Goal: Task Accomplishment & Management: Complete application form

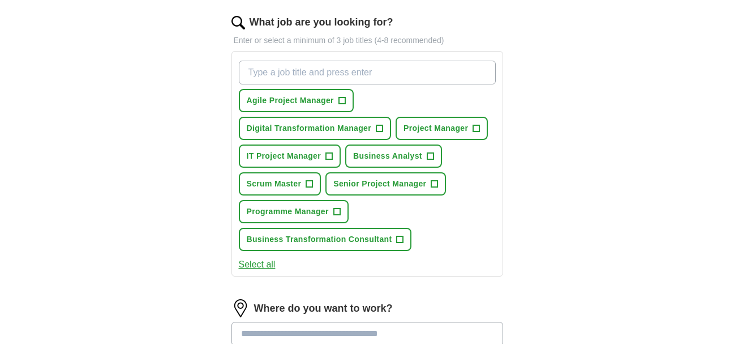
scroll to position [367, 0]
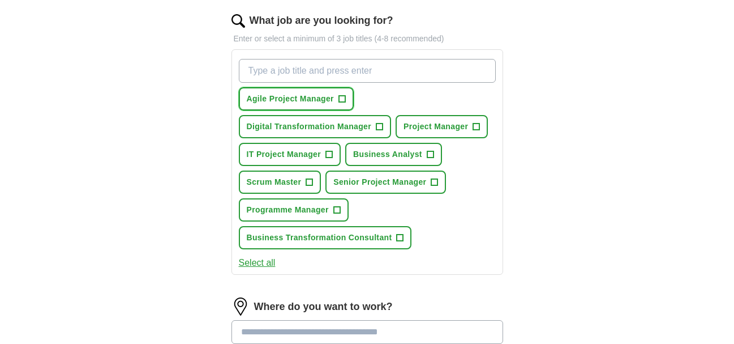
click at [281, 97] on span "Agile Project Manager" at bounding box center [290, 99] width 87 height 12
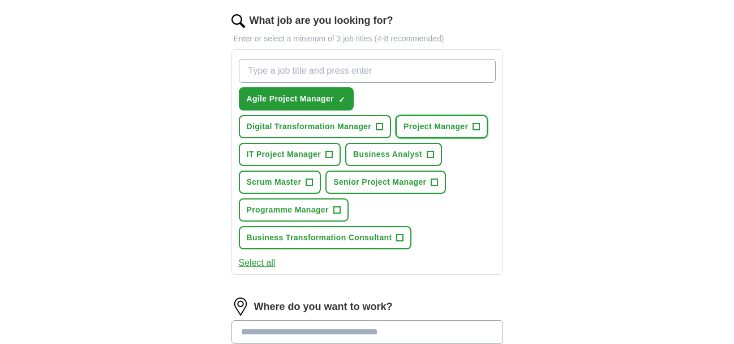
click at [423, 126] on span "Project Manager" at bounding box center [436, 127] width 65 height 12
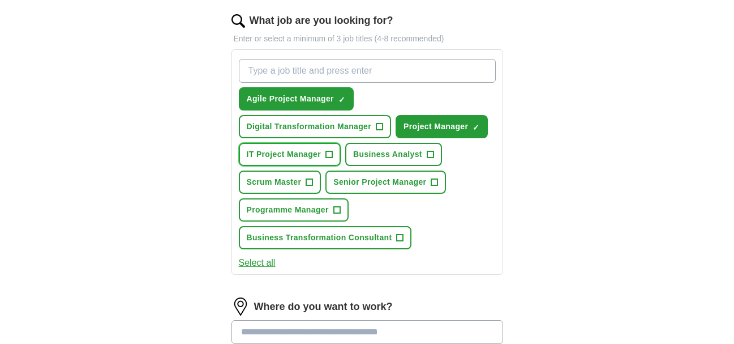
click at [254, 149] on span "IT Project Manager" at bounding box center [284, 154] width 75 height 12
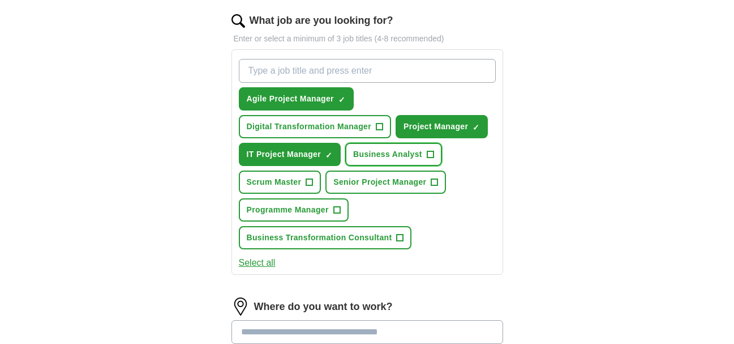
click at [368, 153] on span "Business Analyst" at bounding box center [387, 154] width 69 height 12
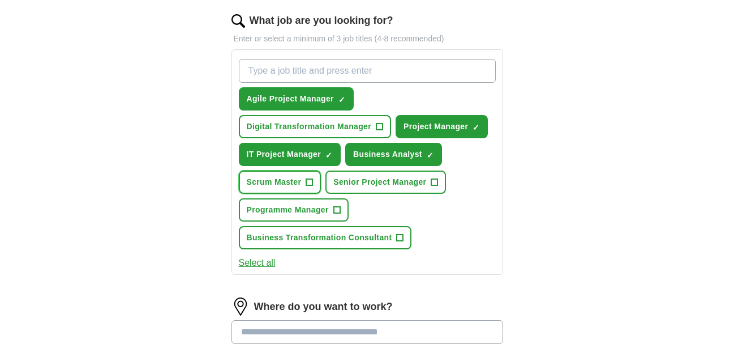
click at [256, 181] on span "Scrum Master" at bounding box center [274, 182] width 55 height 12
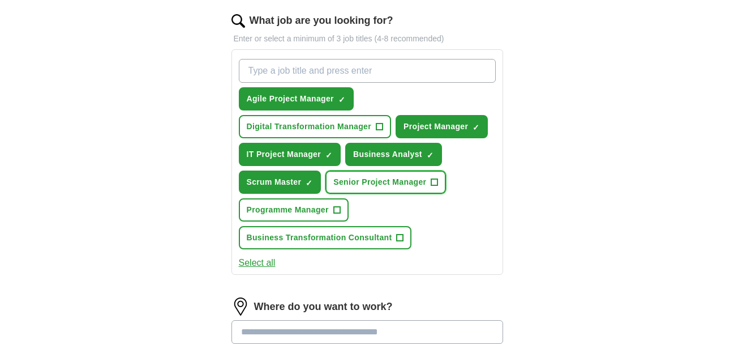
click at [359, 179] on span "Senior Project Manager" at bounding box center [379, 182] width 93 height 12
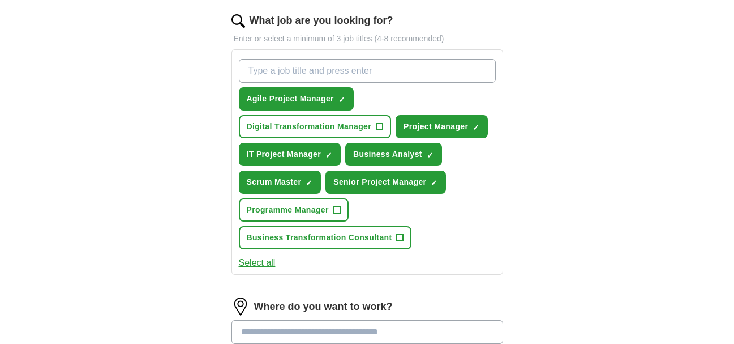
click at [258, 264] on button "Select all" at bounding box center [257, 263] width 37 height 14
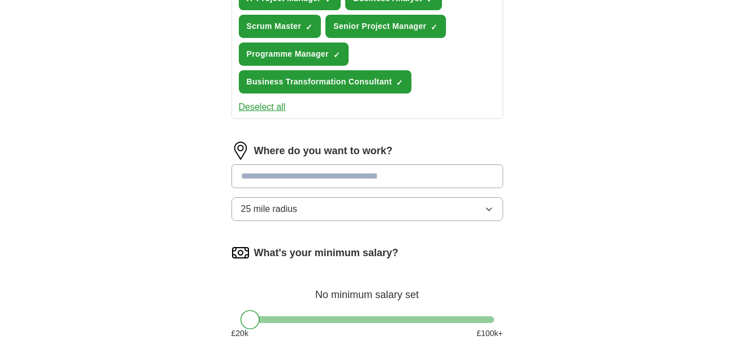
scroll to position [529, 0]
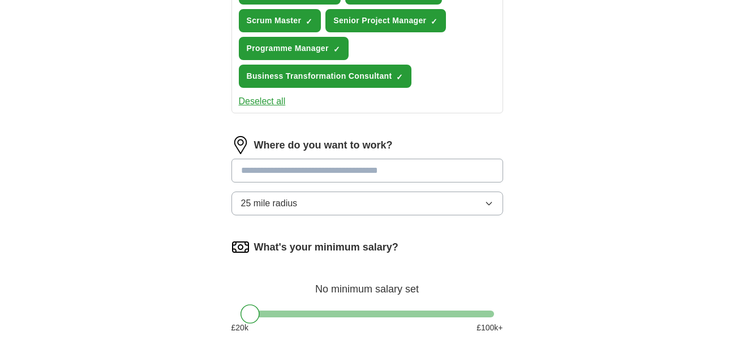
click at [254, 173] on input at bounding box center [367, 170] width 272 height 24
type input "*"
click at [315, 168] on input at bounding box center [367, 170] width 272 height 24
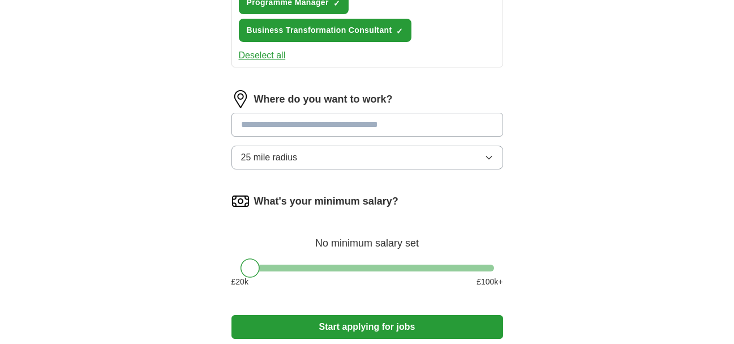
scroll to position [562, 0]
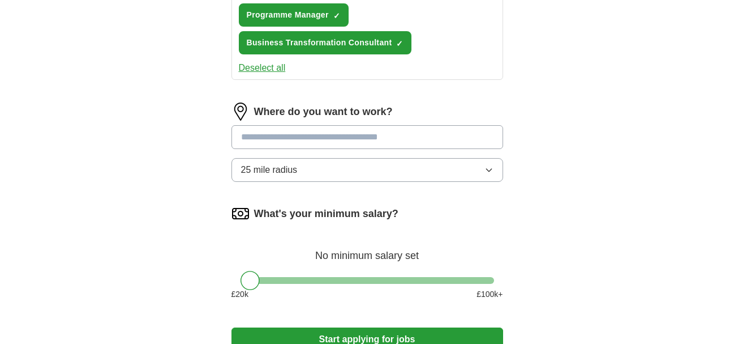
click at [309, 135] on input at bounding box center [367, 137] width 272 height 24
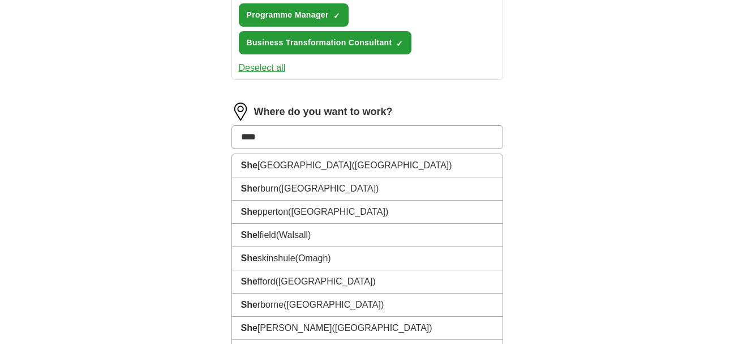
type input "*****"
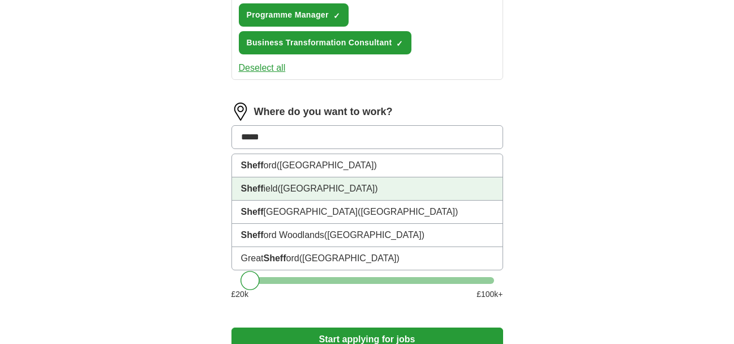
click at [249, 186] on strong "Sheff" at bounding box center [252, 188] width 23 height 10
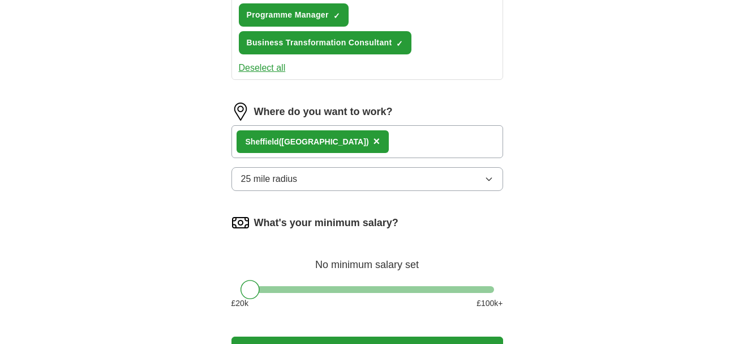
click at [280, 181] on span "25 mile radius" at bounding box center [269, 179] width 57 height 14
click at [384, 186] on button "25 mile radius" at bounding box center [367, 179] width 272 height 24
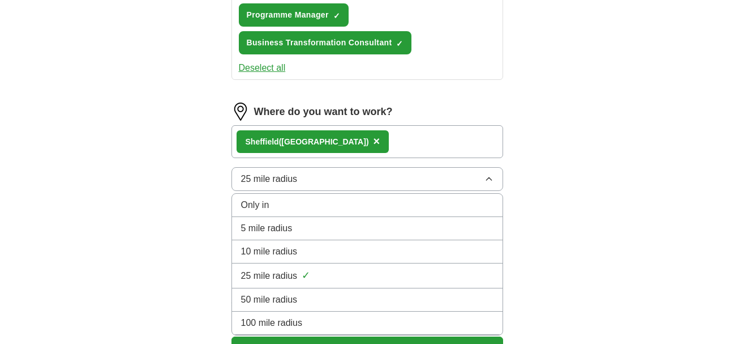
click at [279, 319] on span "100 mile radius" at bounding box center [272, 323] width 62 height 14
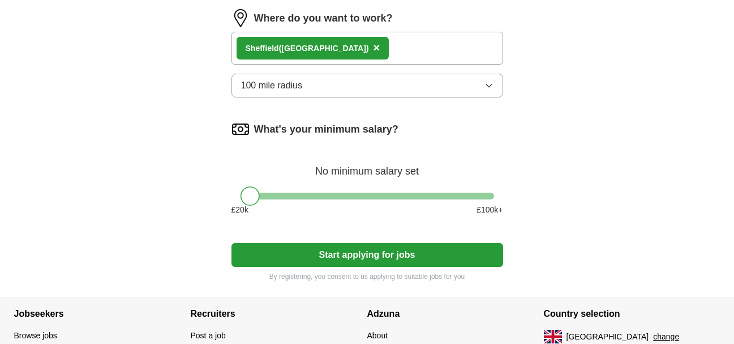
scroll to position [659, 0]
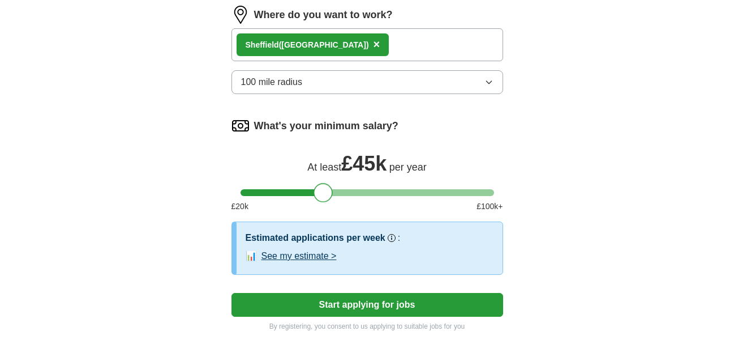
drag, startPoint x: 252, startPoint y: 194, endPoint x: 325, endPoint y: 199, distance: 73.2
click at [325, 199] on div at bounding box center [323, 192] width 19 height 19
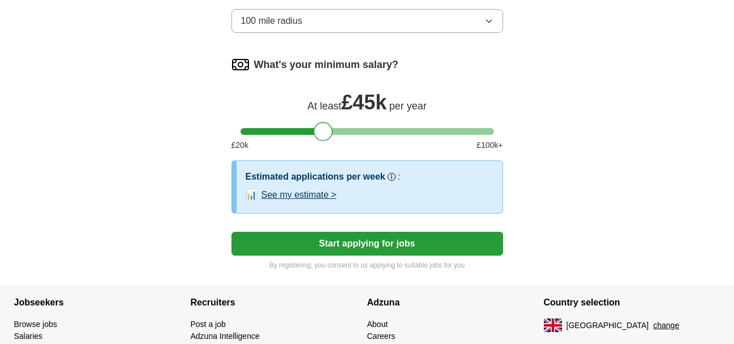
scroll to position [736, 0]
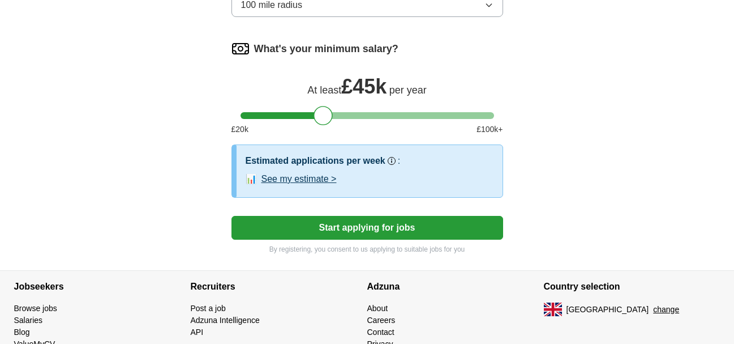
click at [317, 175] on button "See my estimate >" at bounding box center [298, 179] width 75 height 14
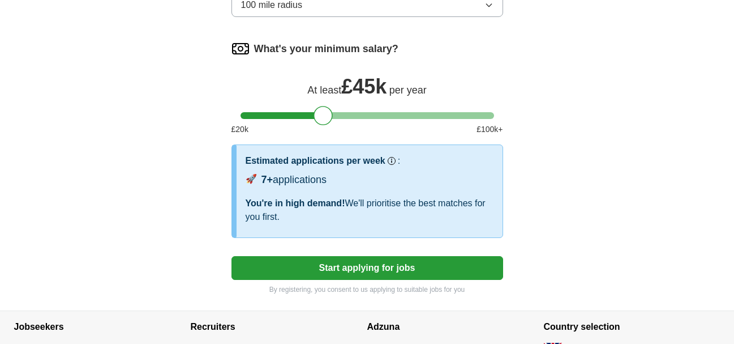
click at [354, 268] on button "Start applying for jobs" at bounding box center [367, 268] width 272 height 24
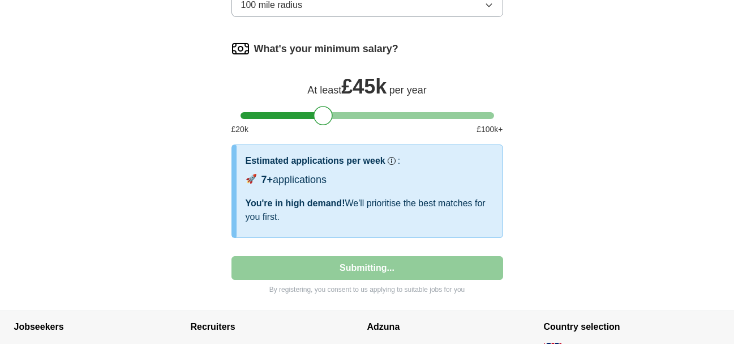
select select "**"
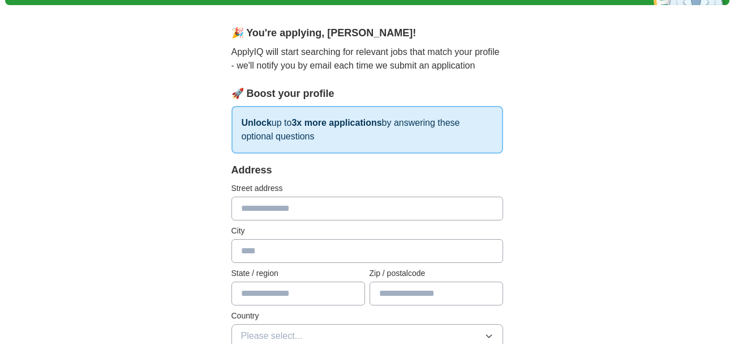
scroll to position [88, 0]
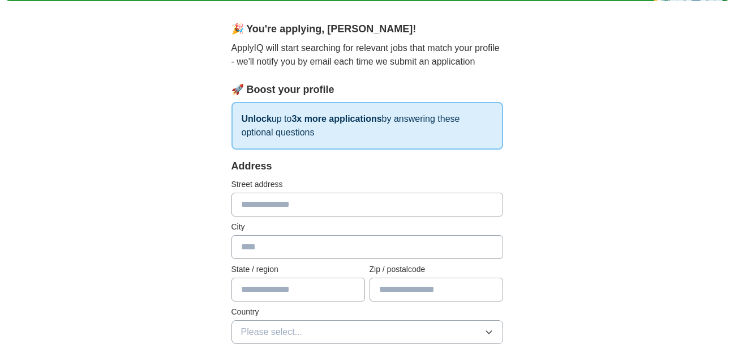
click at [253, 207] on input "text" at bounding box center [367, 204] width 272 height 24
type input "**********"
click at [261, 246] on input "text" at bounding box center [367, 247] width 272 height 24
type input "*********"
click at [264, 291] on input "text" at bounding box center [298, 289] width 134 height 24
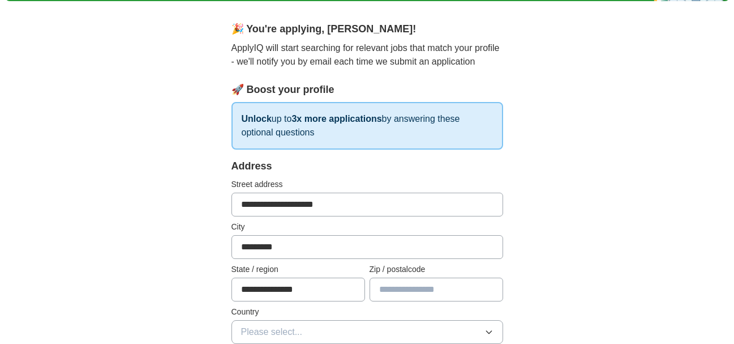
type input "**********"
click at [425, 291] on input "text" at bounding box center [437, 289] width 134 height 24
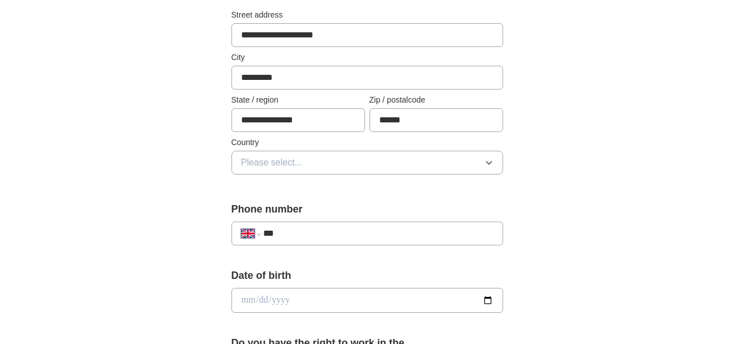
scroll to position [259, 0]
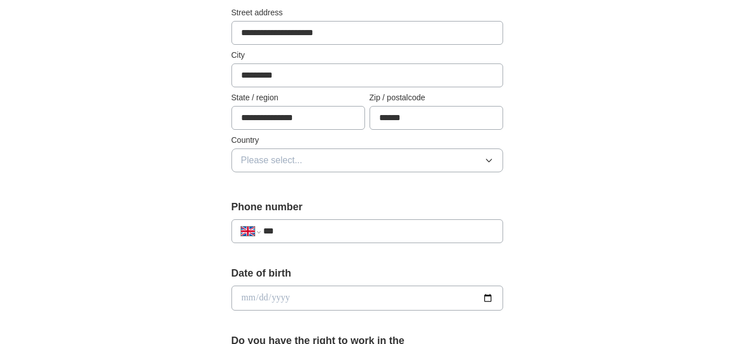
type input "******"
click at [317, 158] on button "Please select..." at bounding box center [367, 160] width 272 height 24
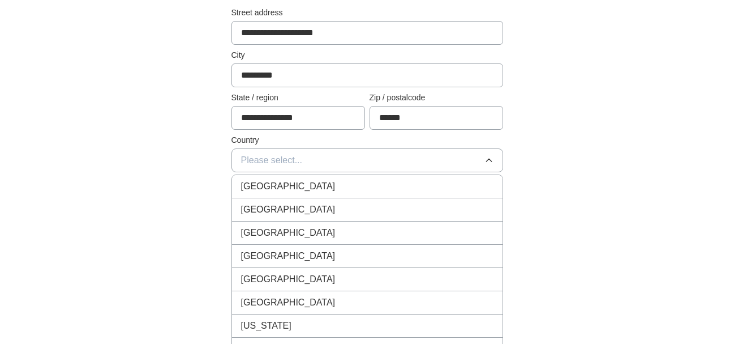
click at [294, 189] on span "[GEOGRAPHIC_DATA]" at bounding box center [288, 186] width 95 height 14
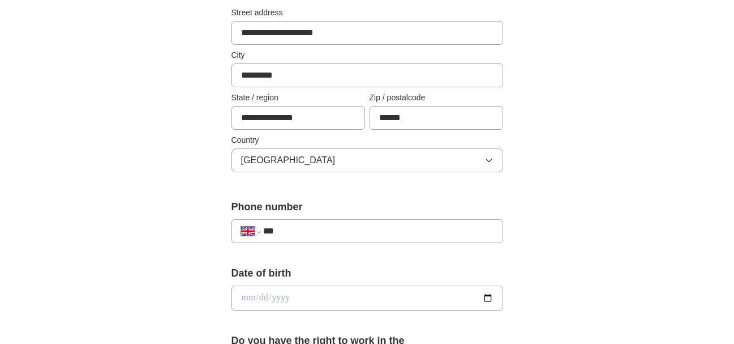
click at [361, 234] on input "***" at bounding box center [378, 231] width 230 height 14
type input "**********"
click at [408, 297] on input "date" at bounding box center [367, 297] width 272 height 25
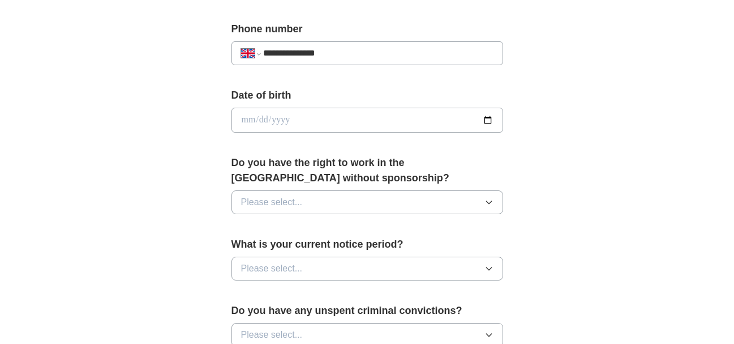
scroll to position [443, 0]
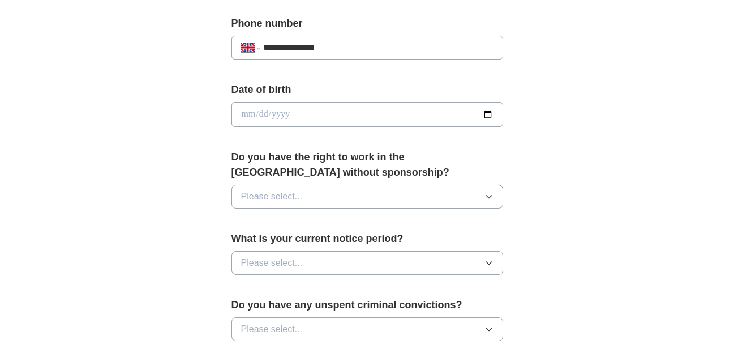
click at [295, 195] on span "Please select..." at bounding box center [272, 197] width 62 height 14
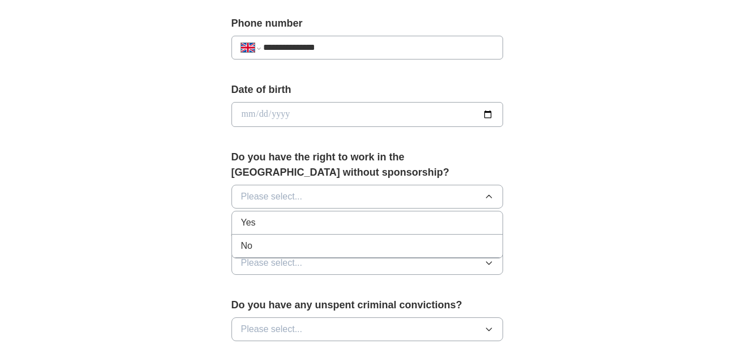
click at [252, 224] on span "Yes" at bounding box center [248, 223] width 15 height 14
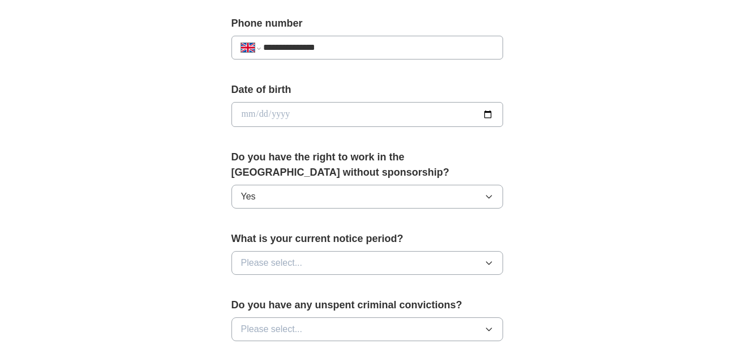
click at [271, 260] on span "Please select..." at bounding box center [272, 263] width 62 height 14
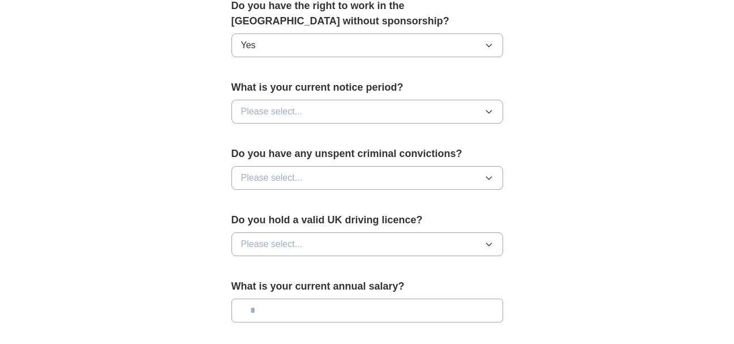
scroll to position [602, 0]
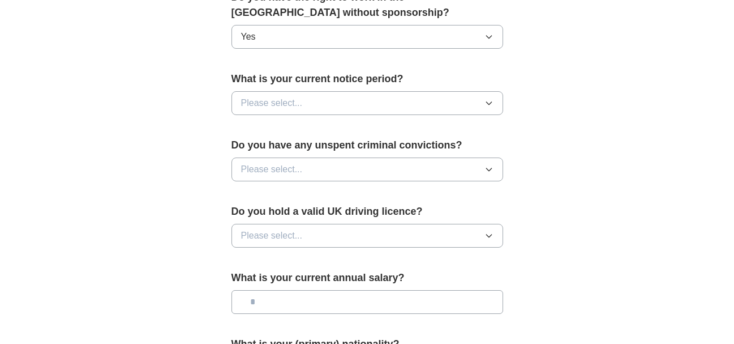
click at [335, 97] on button "Please select..." at bounding box center [367, 103] width 272 height 24
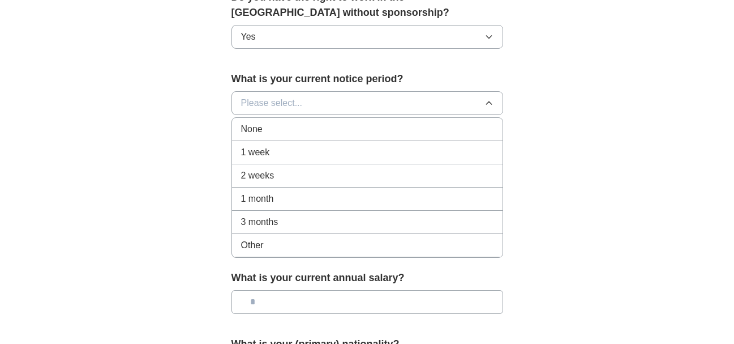
click at [248, 177] on span "2 weeks" at bounding box center [257, 176] width 33 height 14
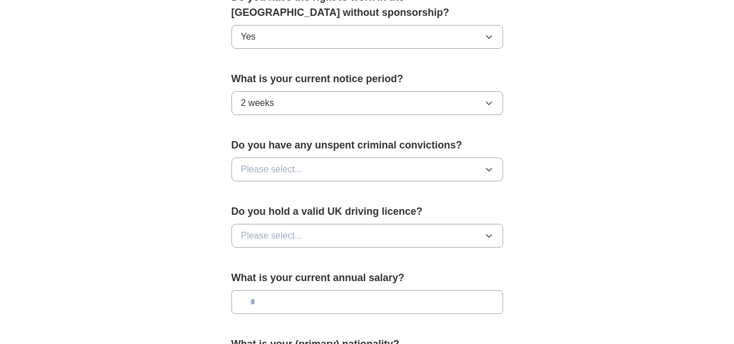
click at [296, 165] on span "Please select..." at bounding box center [272, 169] width 62 height 14
click at [248, 221] on span "No" at bounding box center [246, 219] width 11 height 14
click at [279, 239] on span "Please select..." at bounding box center [272, 236] width 62 height 14
click at [259, 258] on div "Yes" at bounding box center [367, 262] width 252 height 14
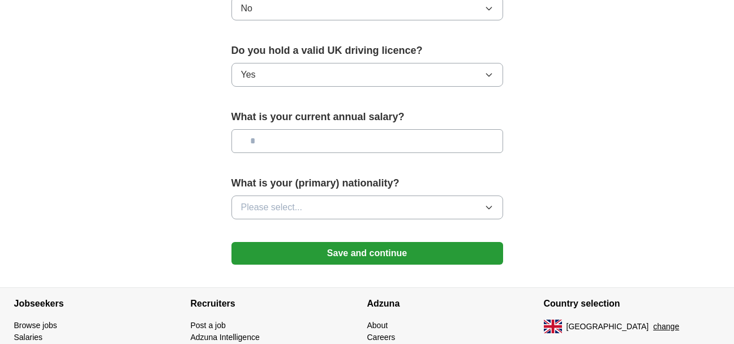
scroll to position [771, 0]
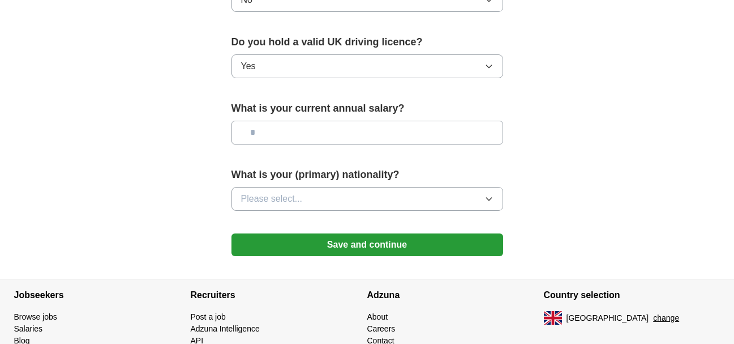
click at [358, 199] on button "Please select..." at bounding box center [367, 199] width 272 height 24
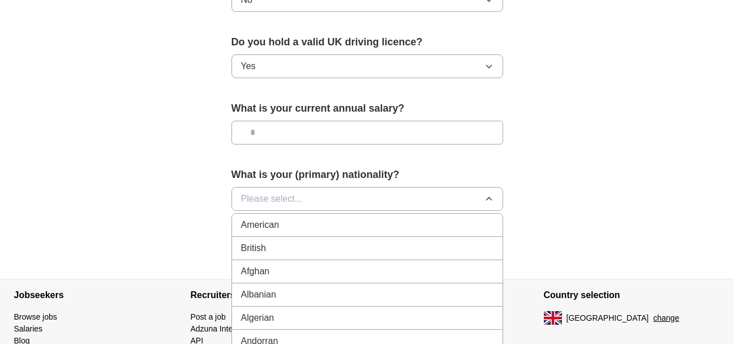
click at [358, 199] on button "Please select..." at bounding box center [367, 199] width 272 height 24
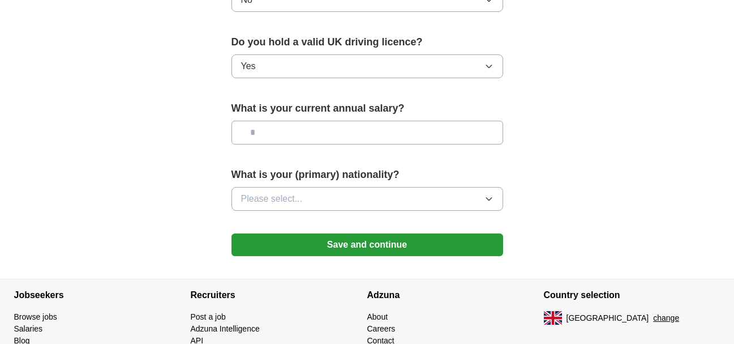
click at [358, 199] on button "Please select..." at bounding box center [367, 199] width 272 height 24
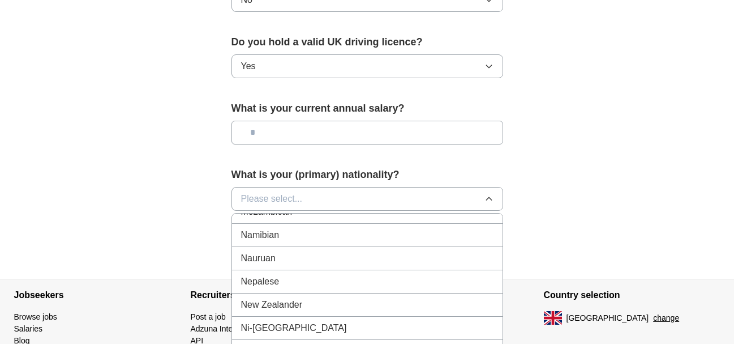
scroll to position [2907, 0]
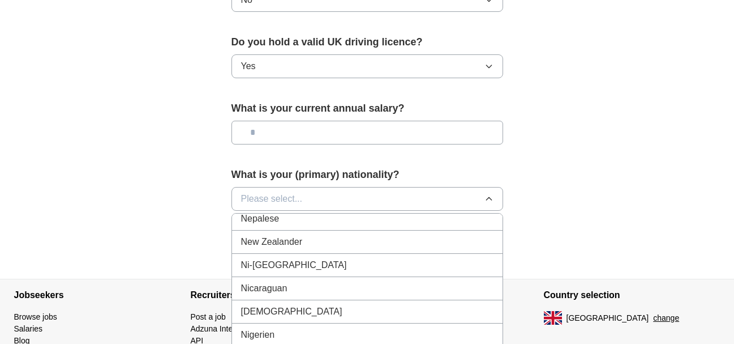
click at [286, 314] on div "Nigerian" at bounding box center [367, 312] width 252 height 14
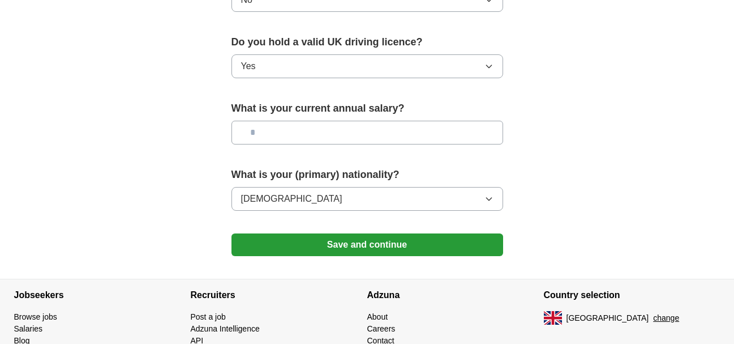
click at [329, 245] on button "Save and continue" at bounding box center [367, 244] width 272 height 23
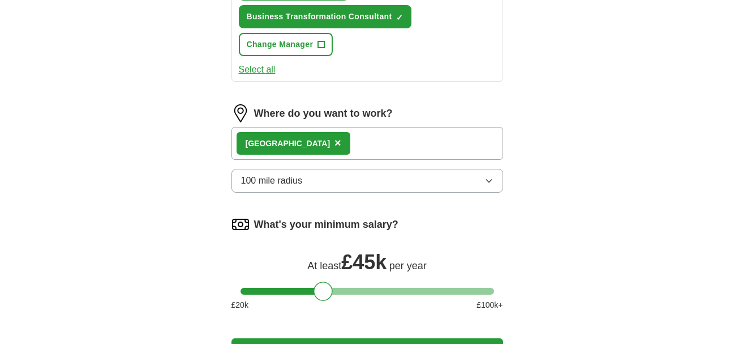
scroll to position [586, 0]
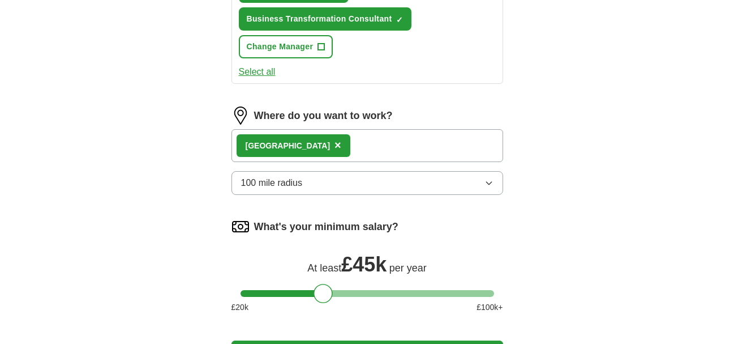
click at [372, 136] on div "Sheffield ×" at bounding box center [367, 145] width 272 height 33
click at [363, 147] on div "Sheffield ×" at bounding box center [367, 145] width 272 height 33
click at [335, 146] on span "×" at bounding box center [338, 145] width 7 height 12
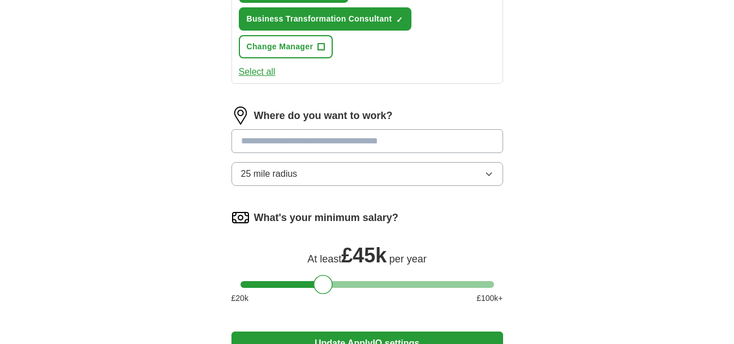
click at [302, 143] on input at bounding box center [367, 141] width 272 height 24
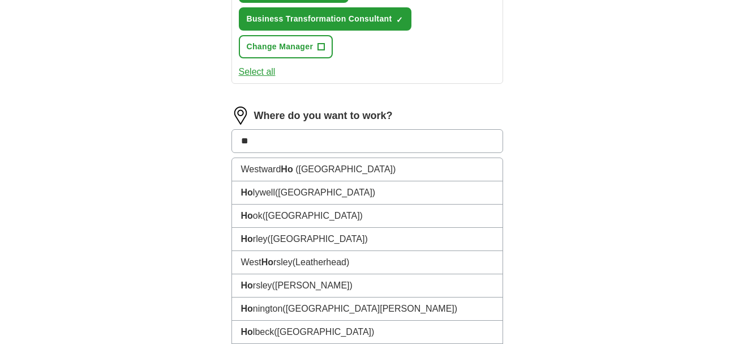
type input "*"
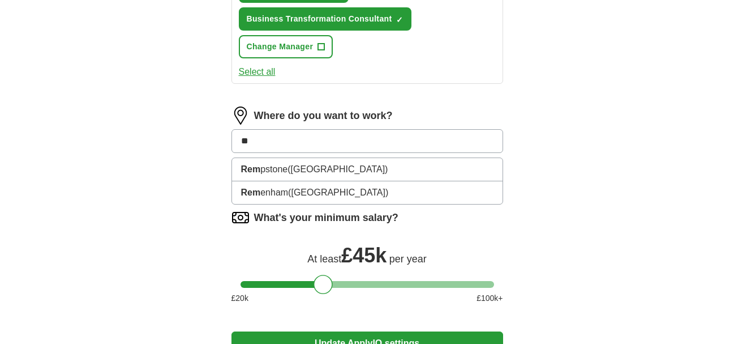
type input "*"
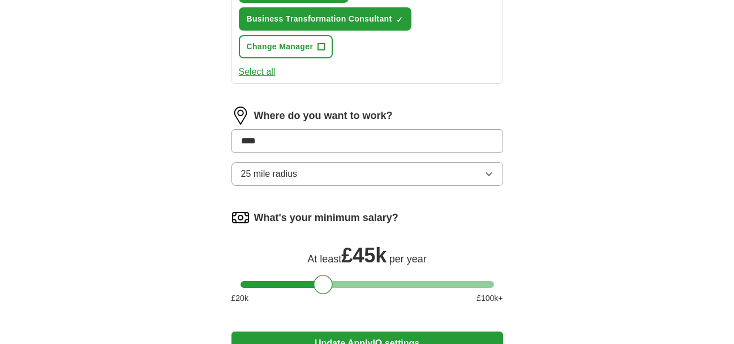
type input "*****"
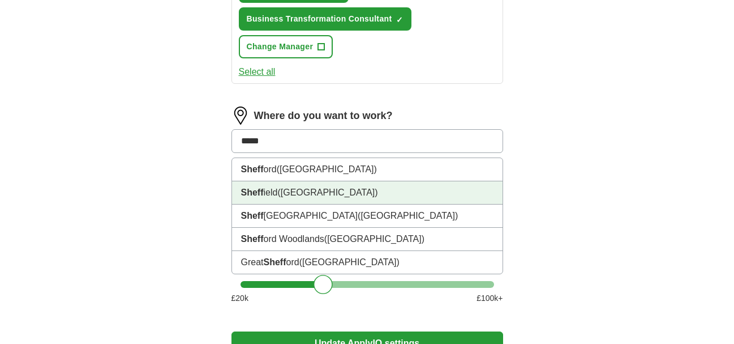
click at [286, 201] on li "Sheff ield (South Yorkshire)" at bounding box center [367, 192] width 271 height 23
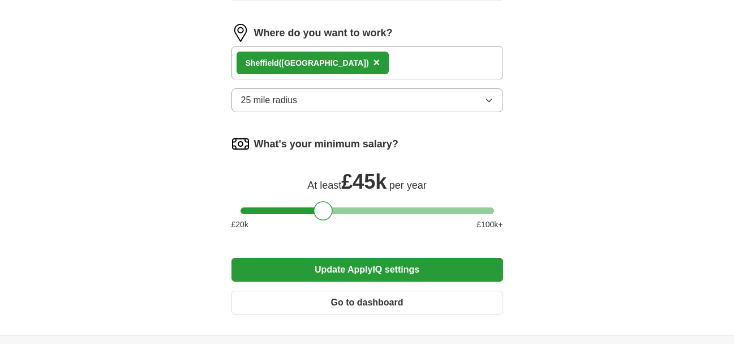
scroll to position [786, 0]
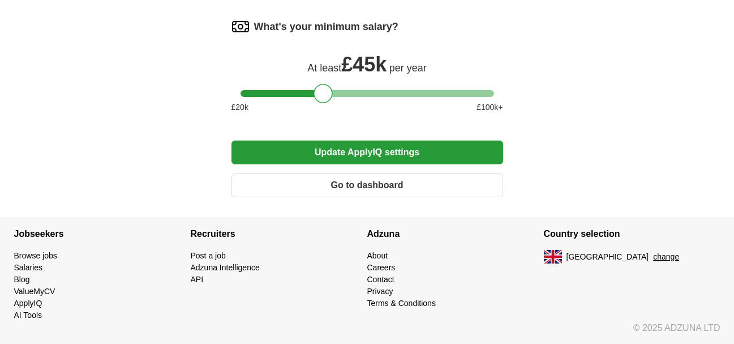
click at [348, 152] on button "Update ApplyIQ settings" at bounding box center [367, 152] width 272 height 24
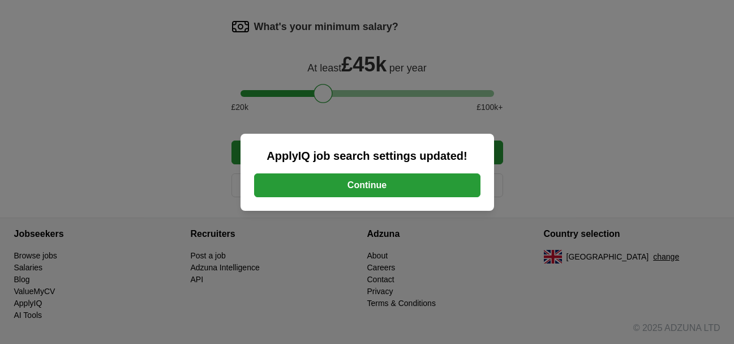
click at [341, 186] on button "Continue" at bounding box center [367, 185] width 226 height 24
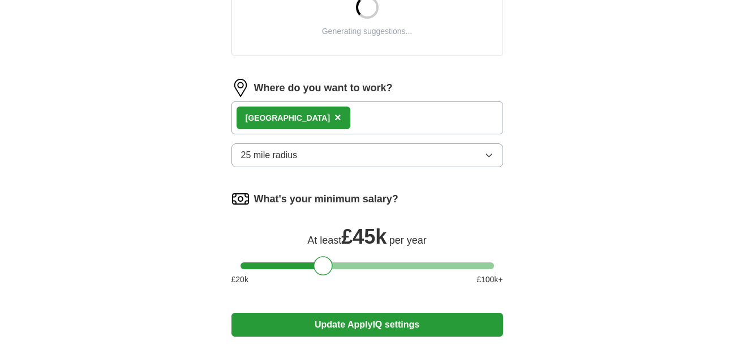
scroll to position [471, 0]
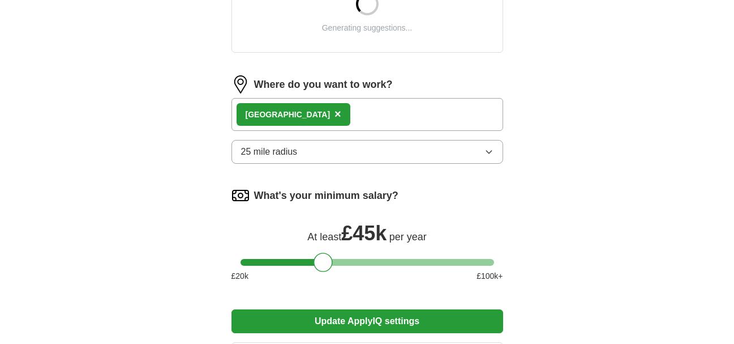
click at [462, 157] on button "25 mile radius" at bounding box center [367, 152] width 272 height 24
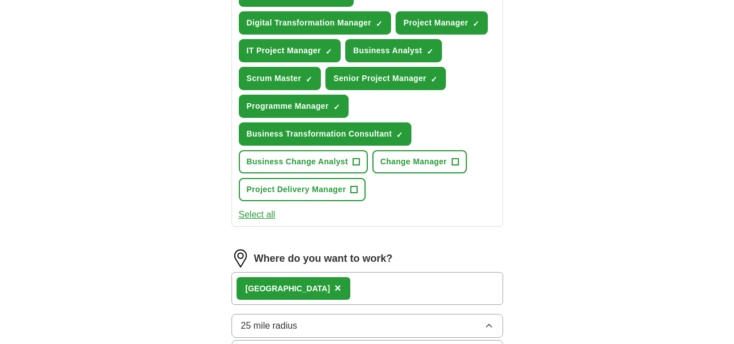
click at [421, 326] on button "25 mile radius" at bounding box center [367, 326] width 272 height 24
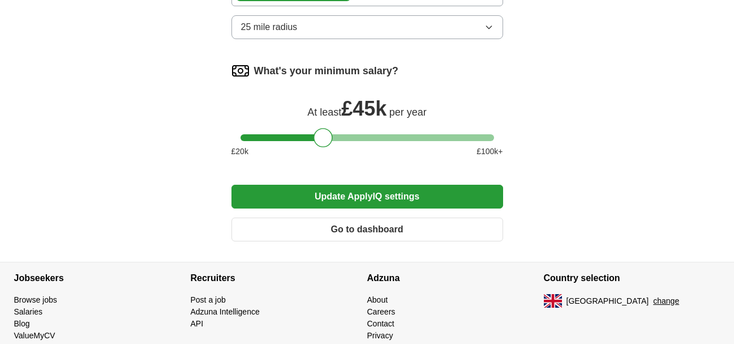
scroll to position [775, 0]
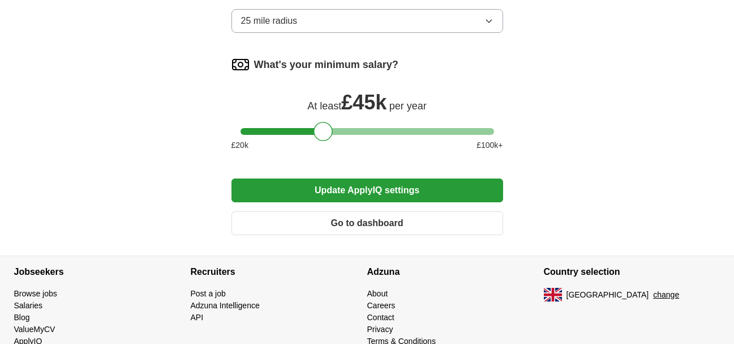
click at [427, 24] on button "25 mile radius" at bounding box center [367, 21] width 272 height 24
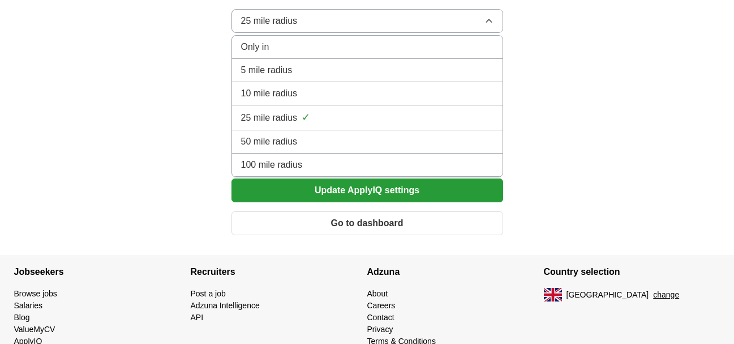
click at [326, 162] on div "100 mile radius" at bounding box center [367, 165] width 252 height 14
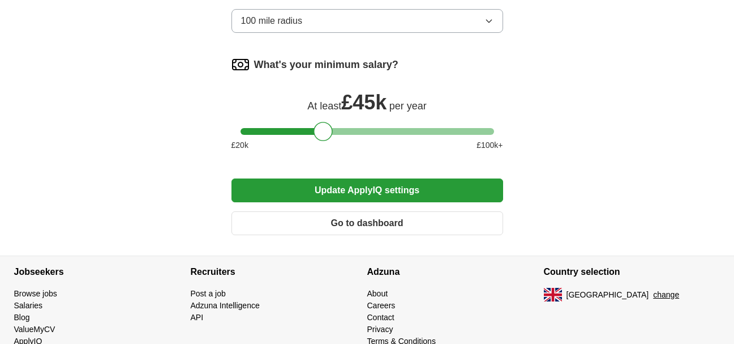
click at [342, 187] on button "Update ApplyIQ settings" at bounding box center [367, 190] width 272 height 24
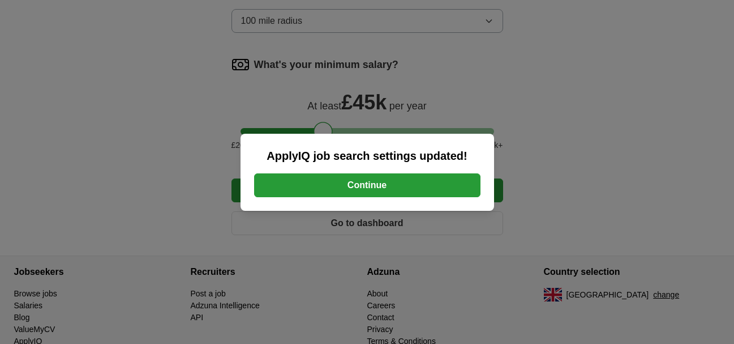
click at [375, 187] on button "Continue" at bounding box center [367, 185] width 226 height 24
